Goal: Download file/media

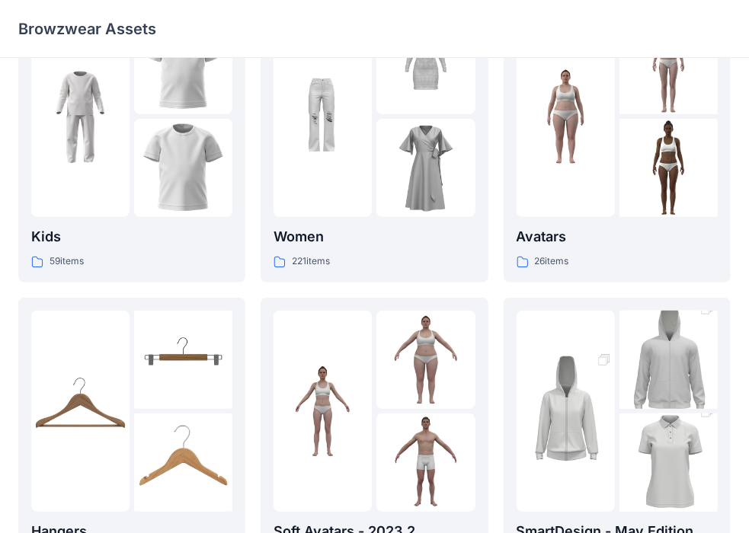
scroll to position [454, 0]
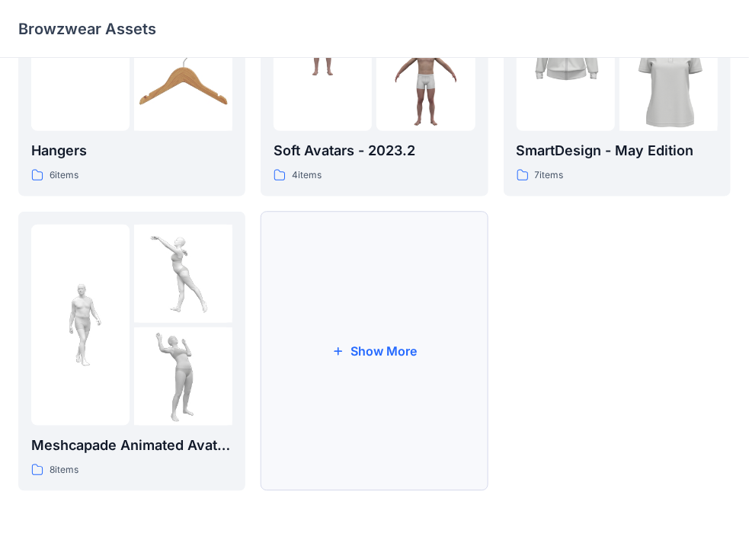
click at [365, 348] on button "Show More" at bounding box center [373, 351] width 227 height 279
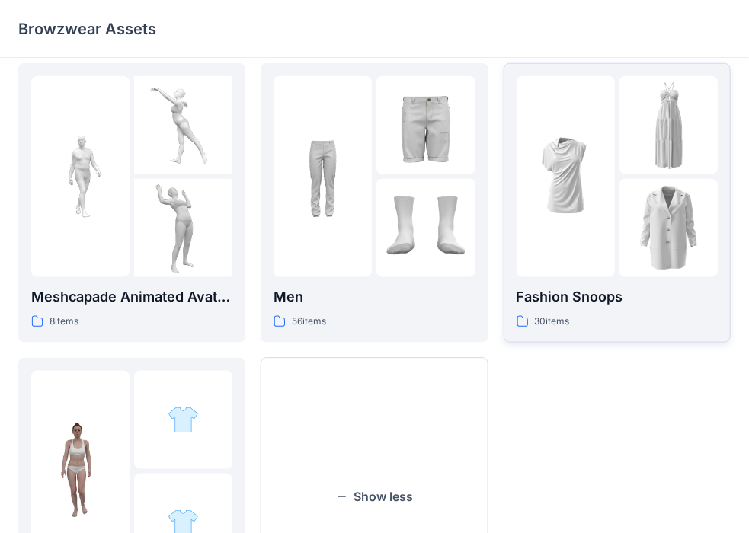
scroll to position [597, 0]
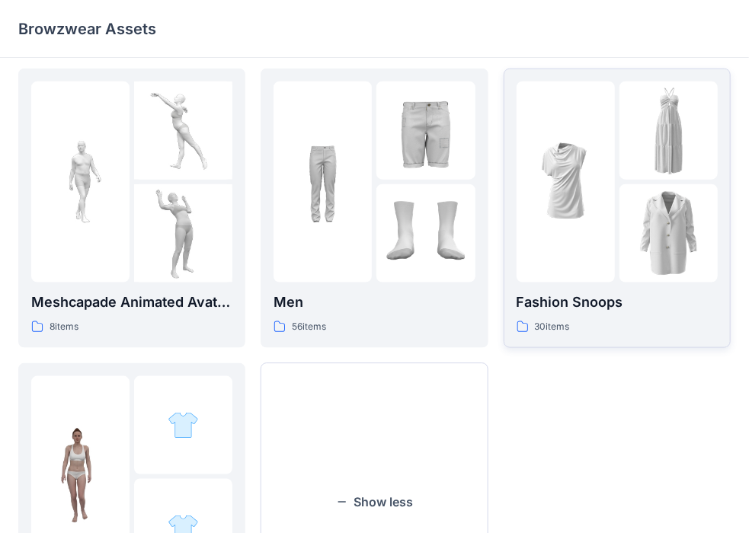
click at [589, 248] on div at bounding box center [565, 181] width 98 height 201
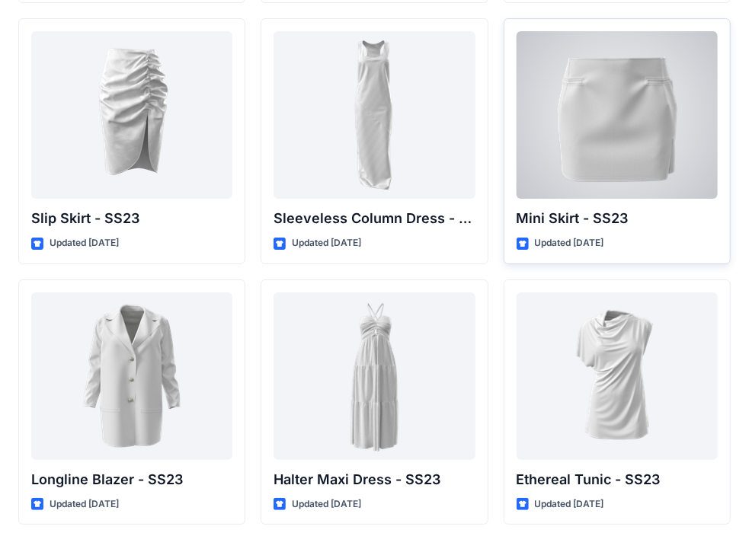
scroll to position [2154, 0]
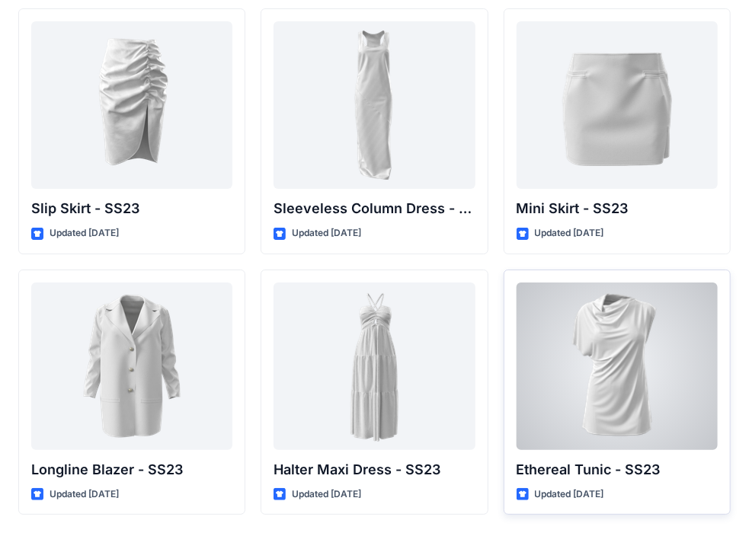
click at [614, 362] on div at bounding box center [616, 366] width 201 height 168
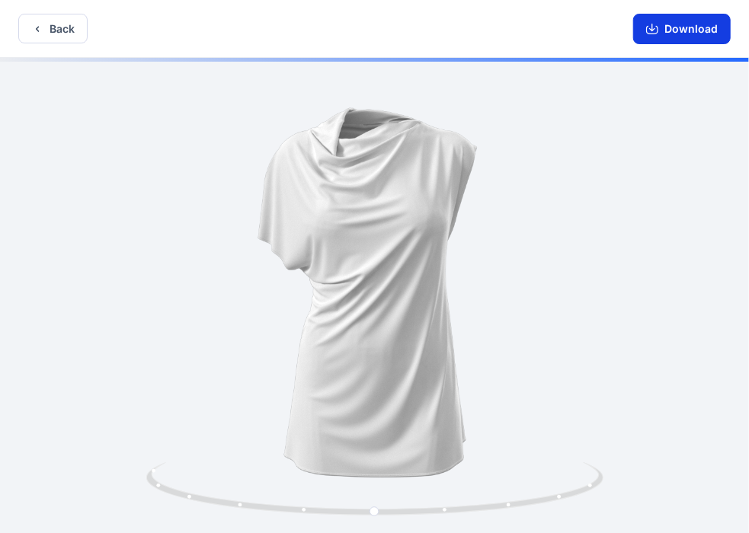
click at [681, 21] on button "Download" at bounding box center [681, 29] width 97 height 30
